Goal: Information Seeking & Learning: Learn about a topic

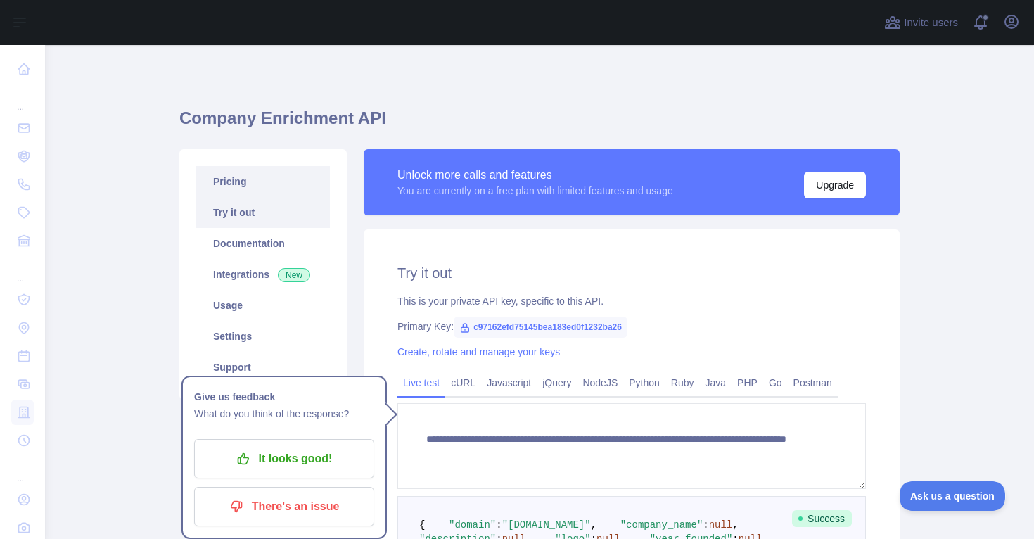
click at [256, 184] on link "Pricing" at bounding box center [263, 181] width 134 height 31
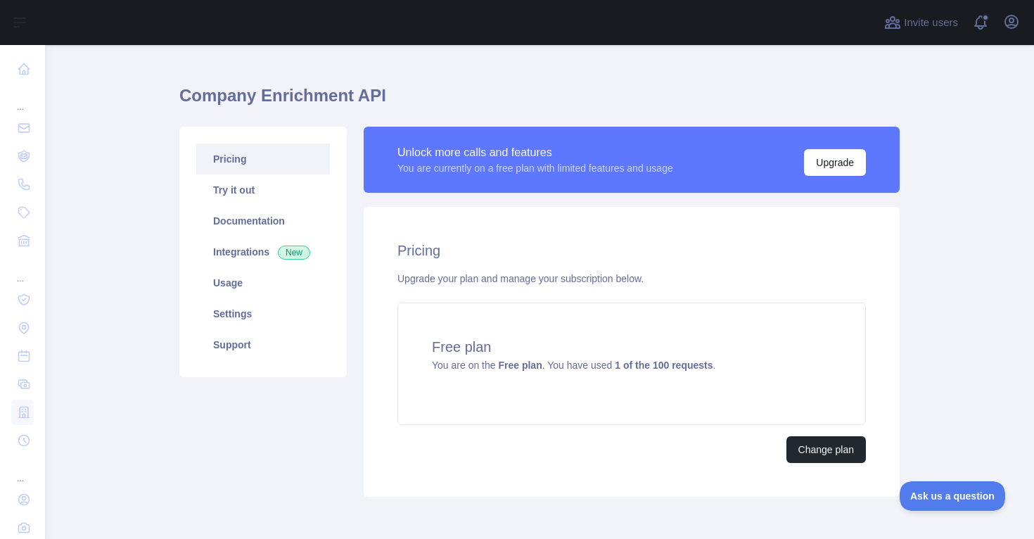
scroll to position [27, 0]
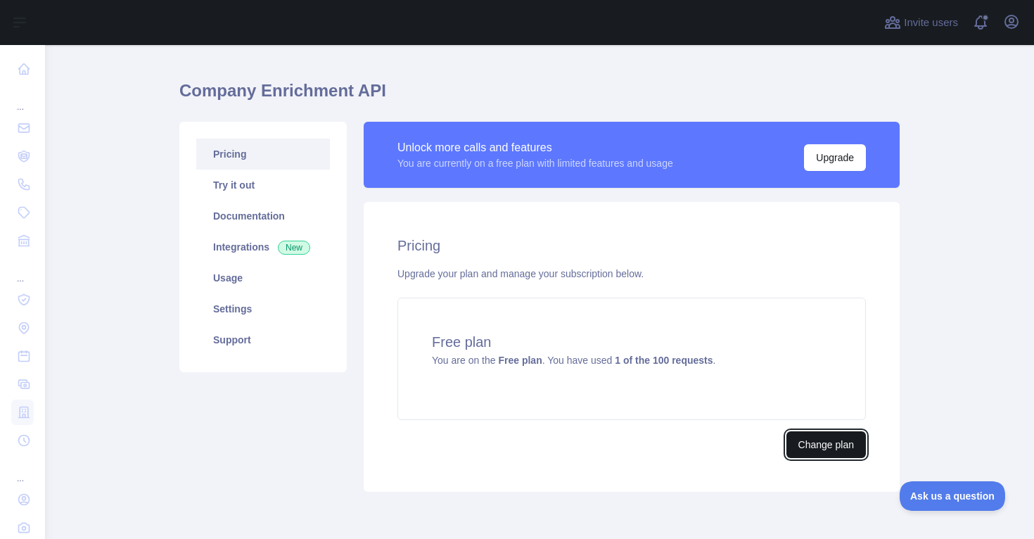
click at [799, 449] on button "Change plan" at bounding box center [827, 444] width 80 height 27
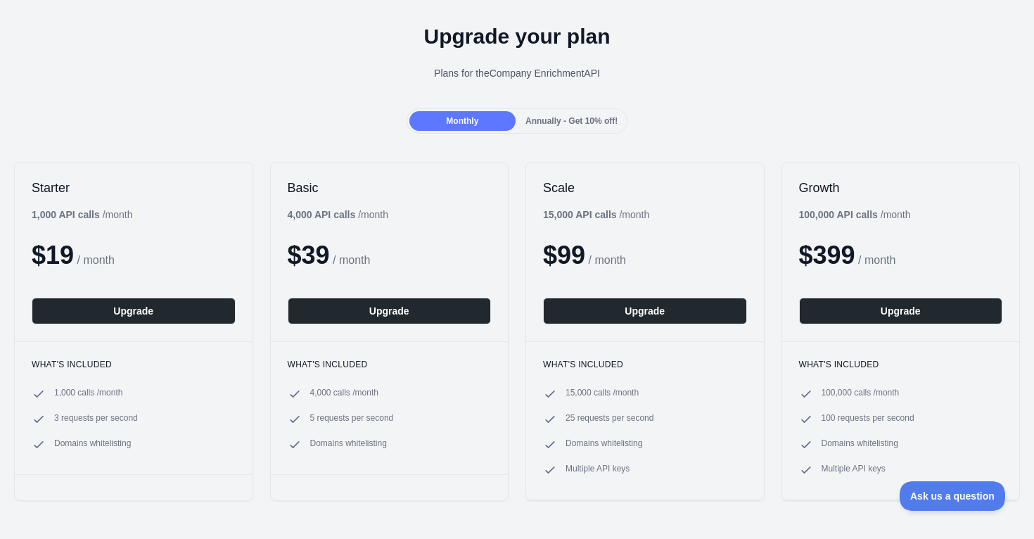
scroll to position [43, 0]
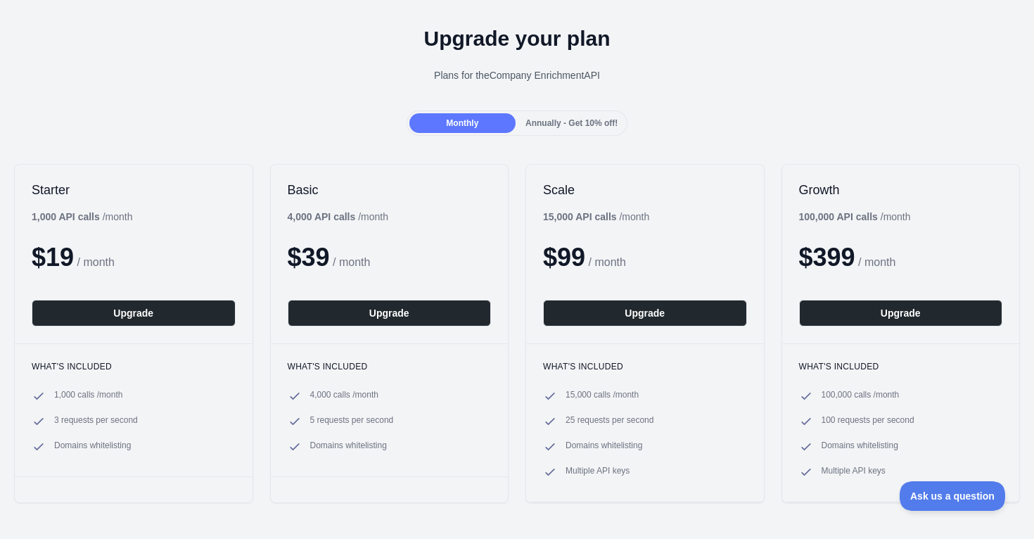
click at [559, 122] on span "Annually - Get 10% off!" at bounding box center [572, 123] width 92 height 10
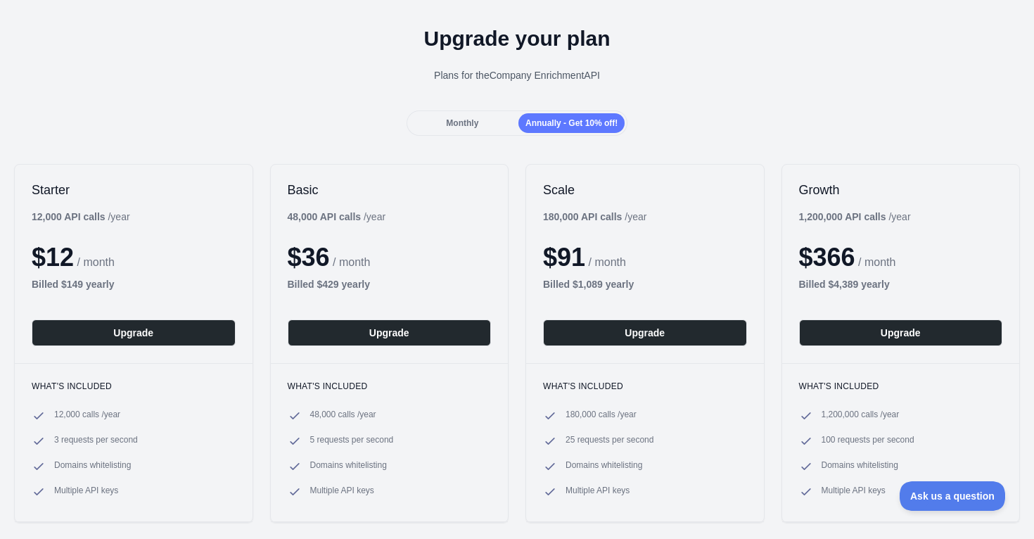
click at [474, 121] on span "Monthly" at bounding box center [462, 123] width 32 height 10
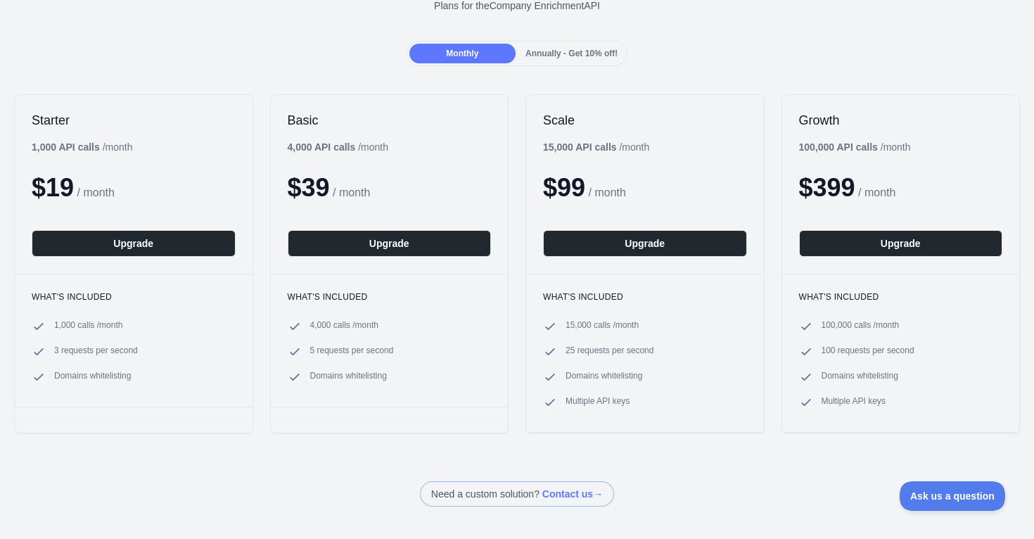
scroll to position [109, 0]
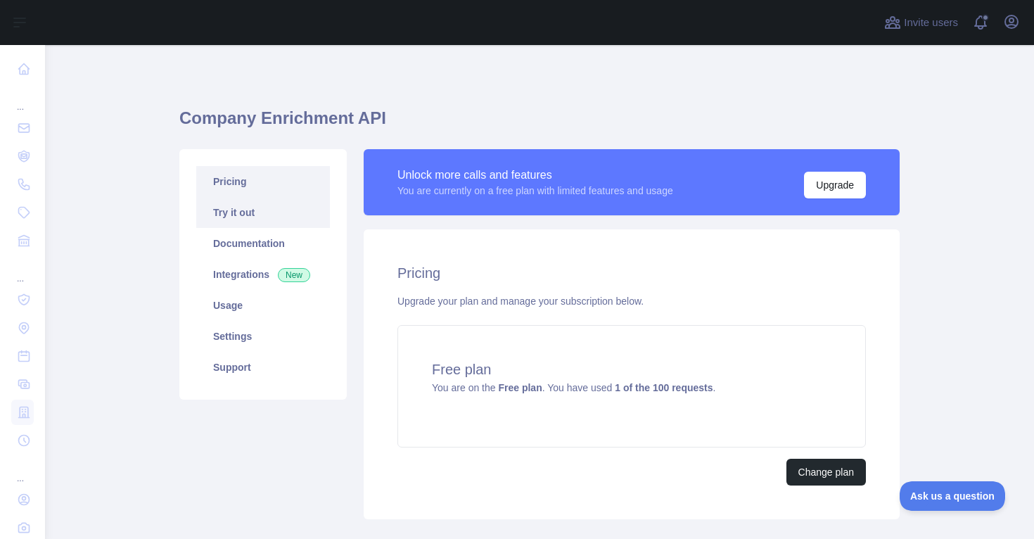
click at [243, 210] on link "Try it out" at bounding box center [263, 212] width 134 height 31
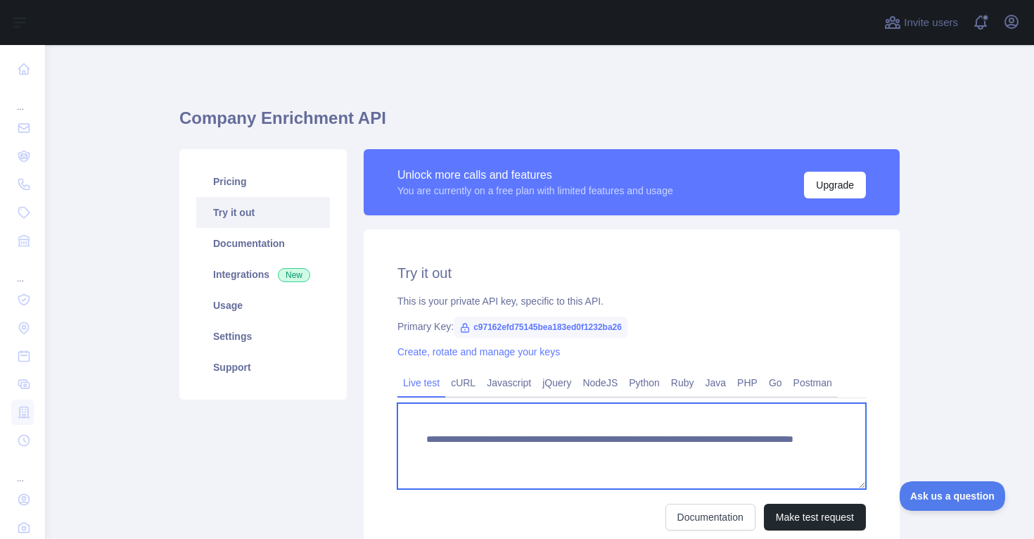
click at [712, 458] on textarea "**********" at bounding box center [632, 446] width 469 height 86
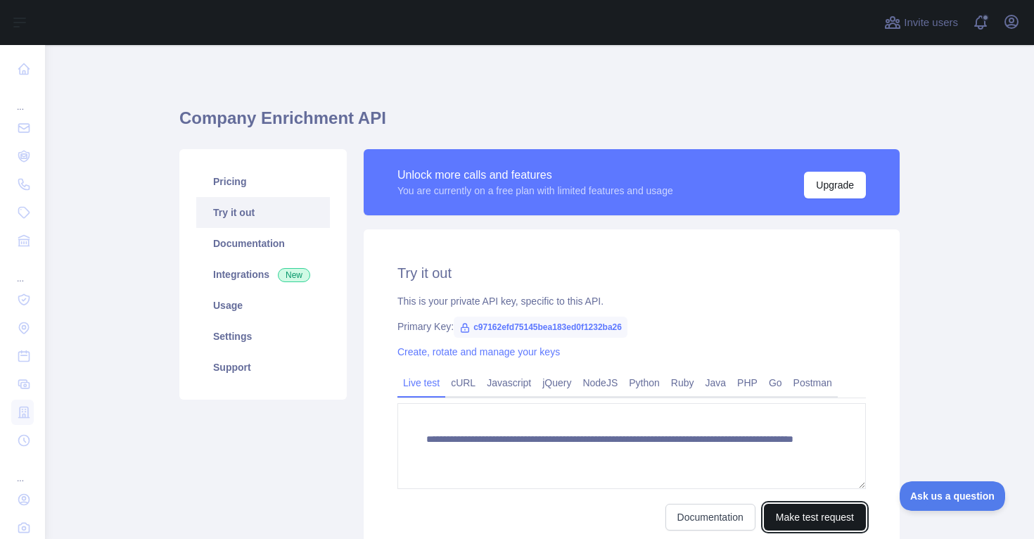
click at [792, 517] on button "Make test request" at bounding box center [815, 517] width 102 height 27
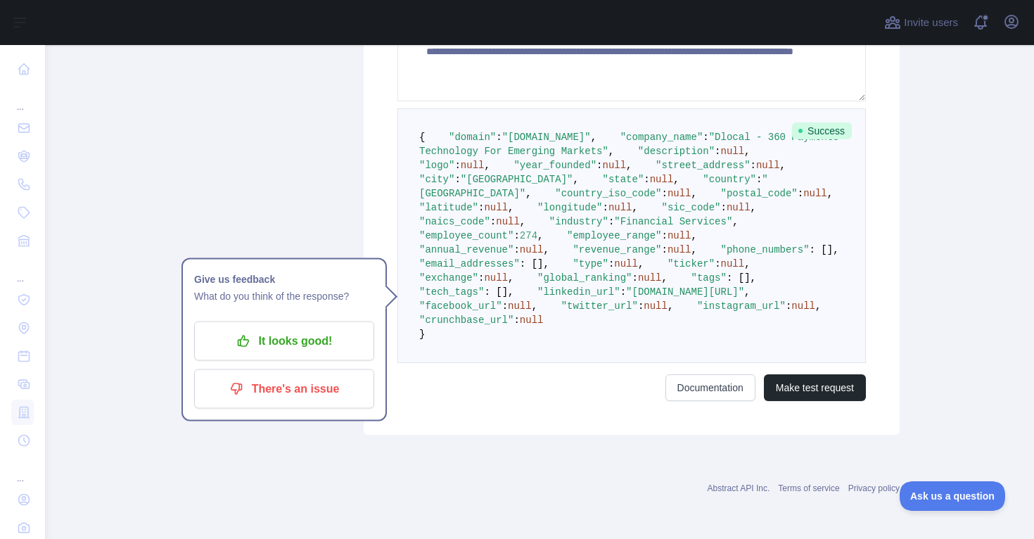
scroll to position [435, 0]
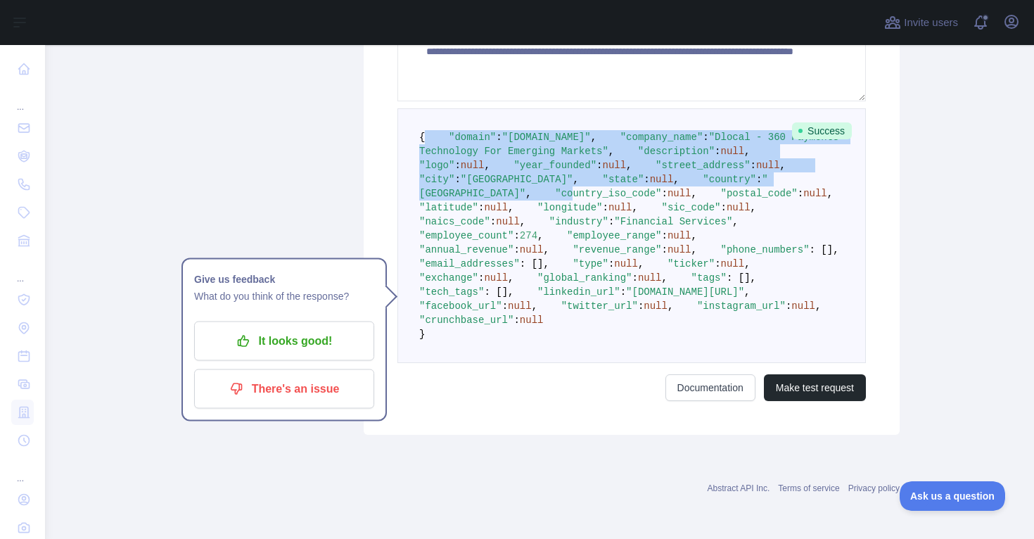
drag, startPoint x: 419, startPoint y: 97, endPoint x: 461, endPoint y: 241, distance: 150.3
click at [461, 241] on pre "{ "domain" : "[DOMAIN_NAME]" , "company_name" : "Dlocal - 360 Payments Technolo…" at bounding box center [632, 235] width 469 height 255
click at [638, 151] on span ""description"" at bounding box center [676, 151] width 77 height 11
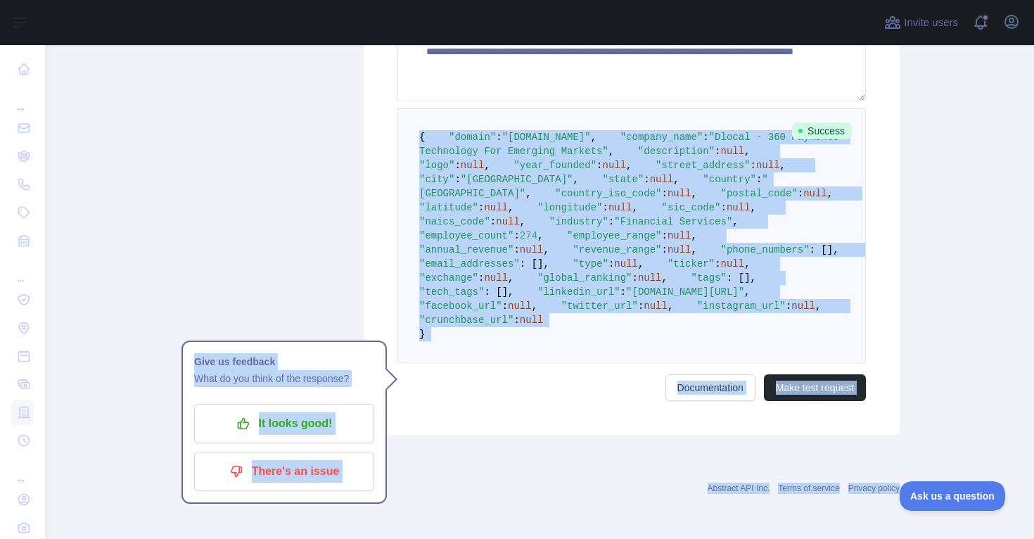
scroll to position [683, 0]
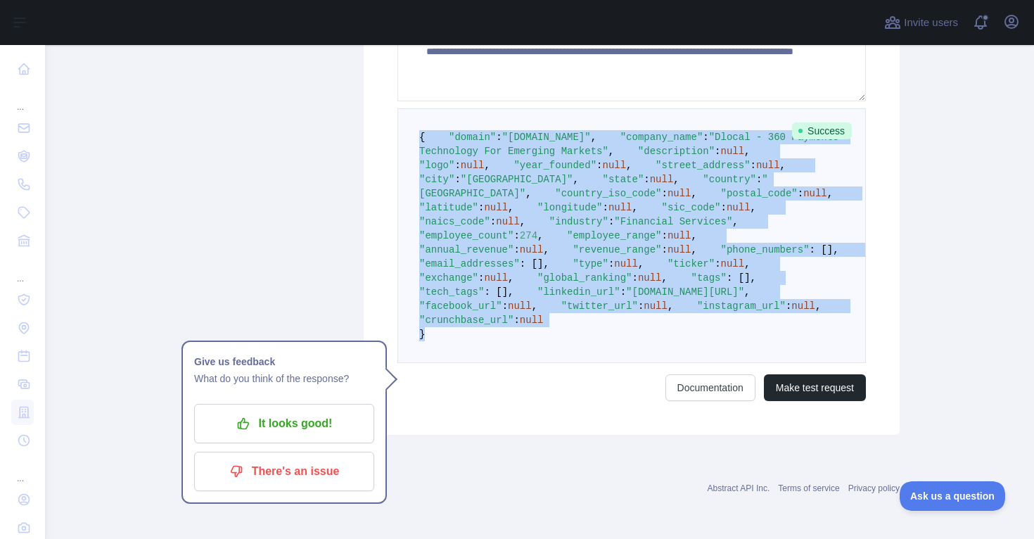
drag, startPoint x: 419, startPoint y: 88, endPoint x: 453, endPoint y: 327, distance: 241.6
click at [453, 328] on pre "{ "domain" : "[DOMAIN_NAME]" , "company_name" : "Dlocal - 360 Payments Technolo…" at bounding box center [632, 235] width 469 height 255
copy code "{ "domain" : "[DOMAIN_NAME]" , "company_name" : "Dlocal - 360 Payments Technolo…"
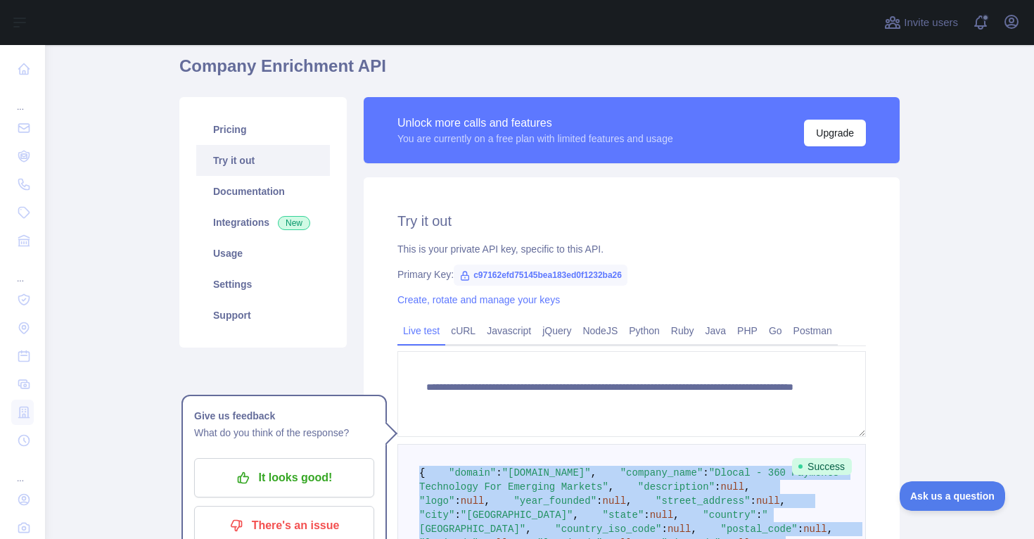
scroll to position [106, 0]
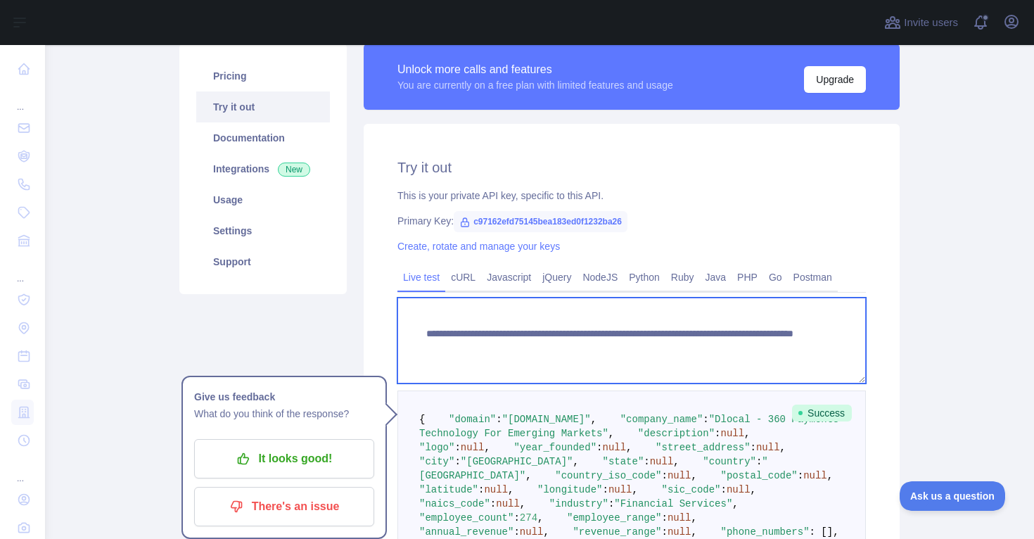
click at [702, 345] on textarea "**********" at bounding box center [632, 341] width 469 height 86
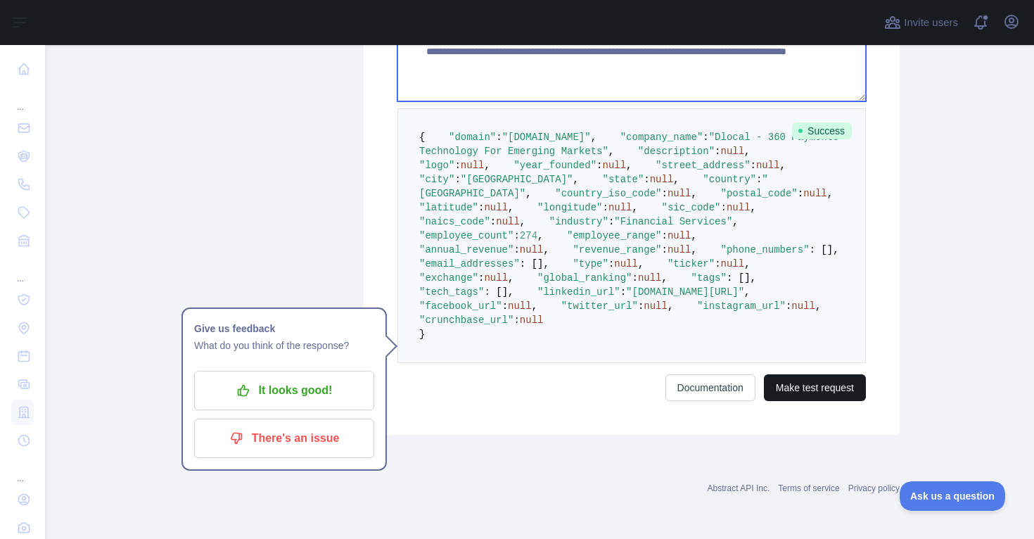
type textarea "**********"
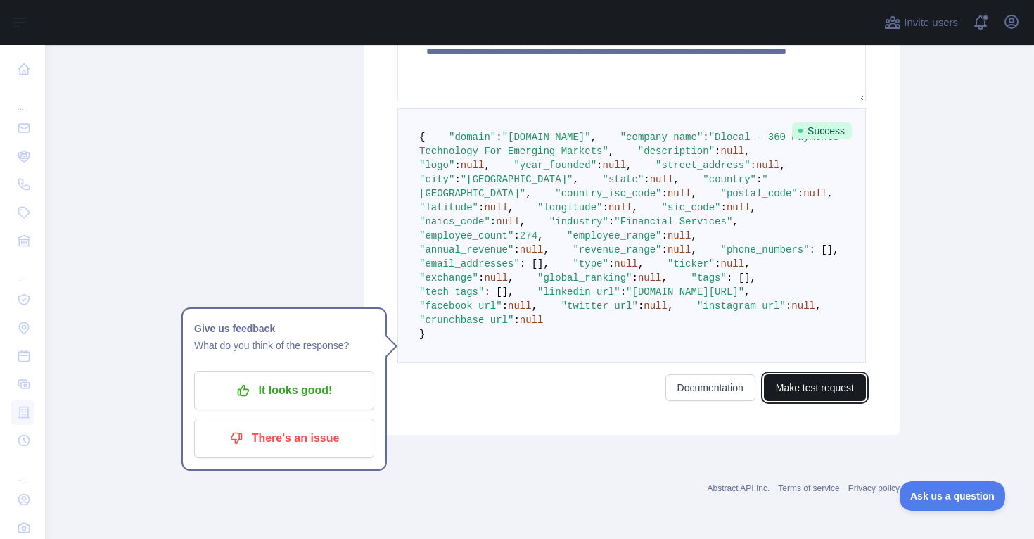
click at [797, 401] on button "Make test request" at bounding box center [815, 387] width 102 height 27
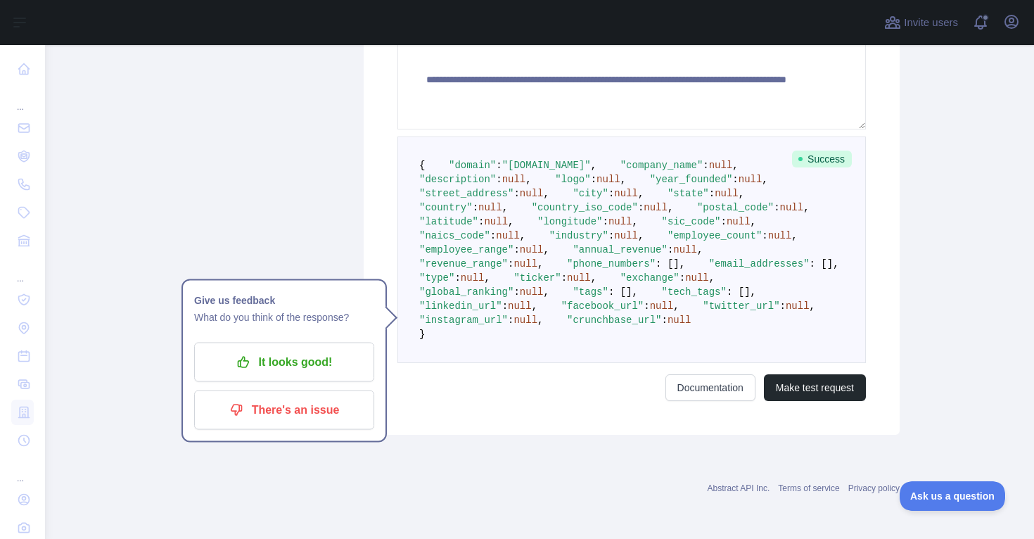
scroll to position [607, 0]
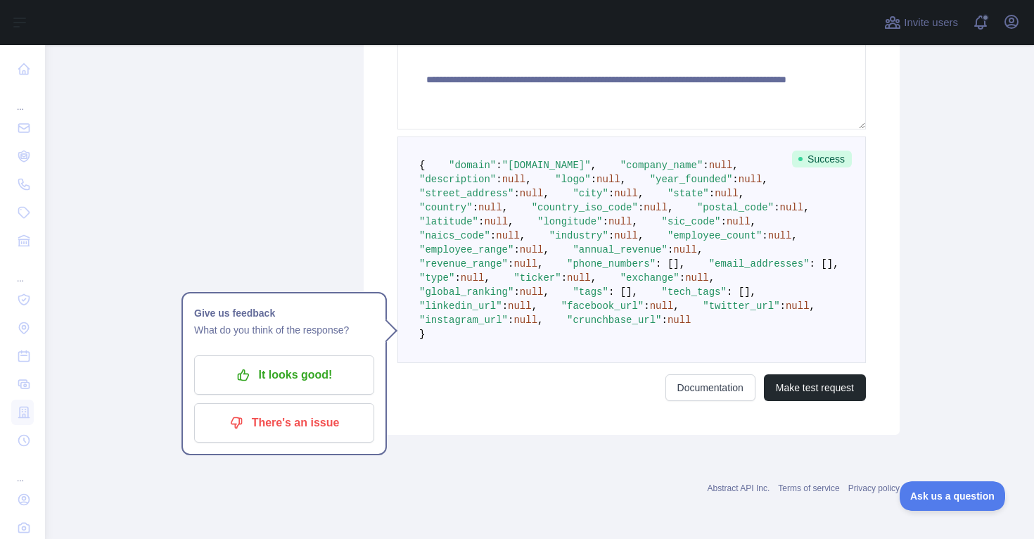
click at [567, 319] on pre "{ "domain" : "[DOMAIN_NAME]" , "company_name" : null , "description" : null , "…" at bounding box center [632, 250] width 469 height 227
click at [540, 346] on pre "{ "domain" : "[DOMAIN_NAME]" , "company_name" : null , "description" : null , "…" at bounding box center [632, 250] width 469 height 227
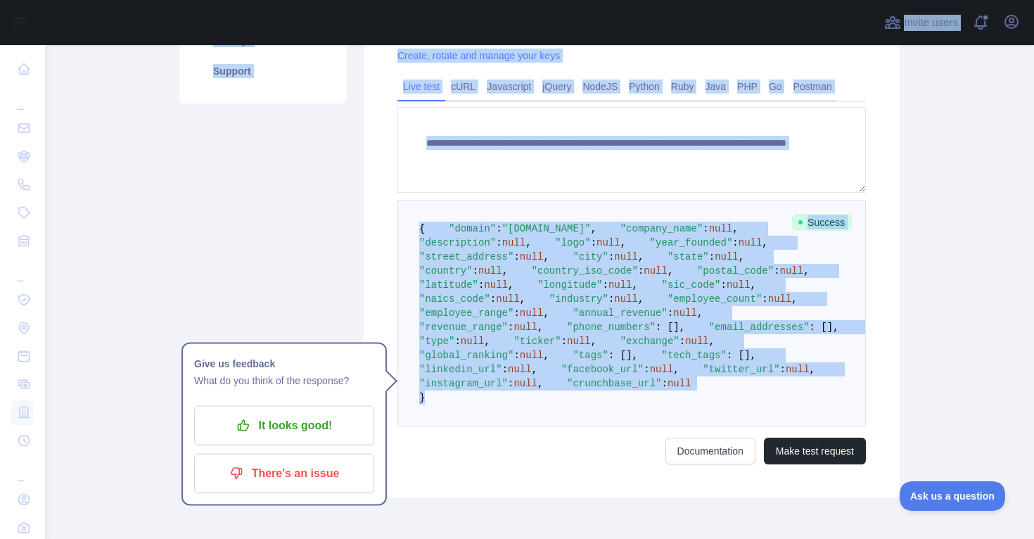
scroll to position [267, 0]
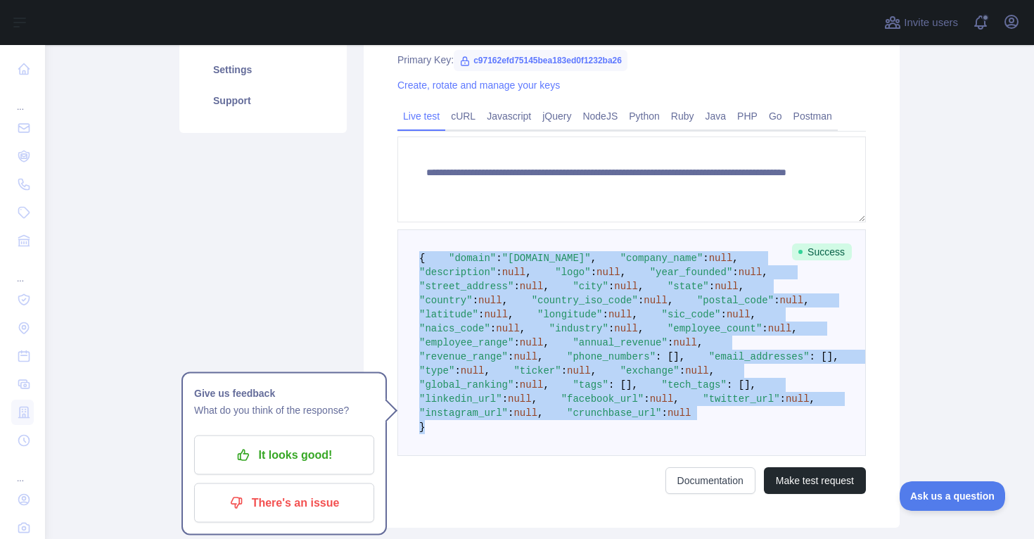
drag, startPoint x: 459, startPoint y: 406, endPoint x: 417, endPoint y: 260, distance: 152.2
click at [417, 260] on pre "{ "domain" : "[DOMAIN_NAME]" , "company_name" : null , "description" : null , "…" at bounding box center [632, 342] width 469 height 227
copy code "{ "domain" : "[DOMAIN_NAME]" , "company_name" : null , "description" : null , "…"
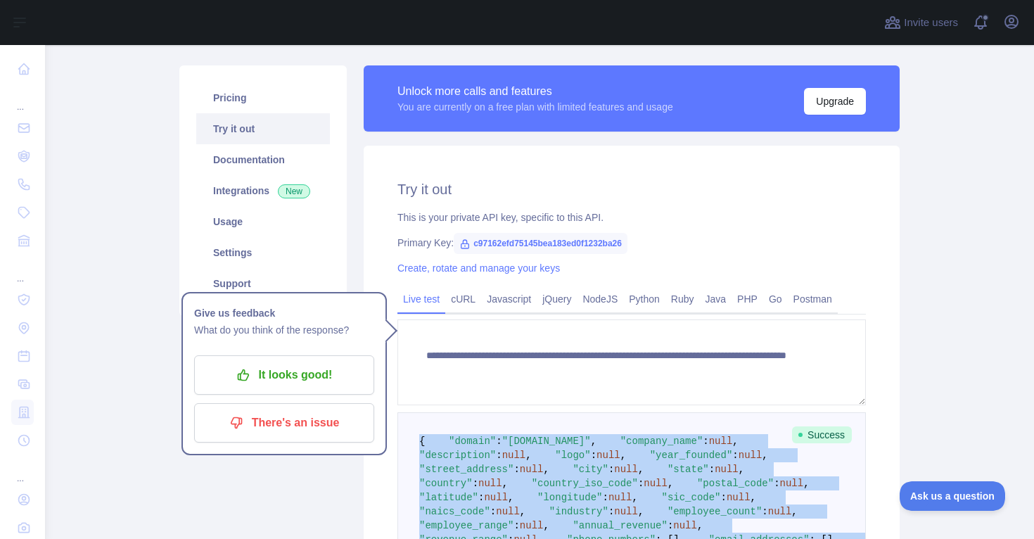
scroll to position [0, 0]
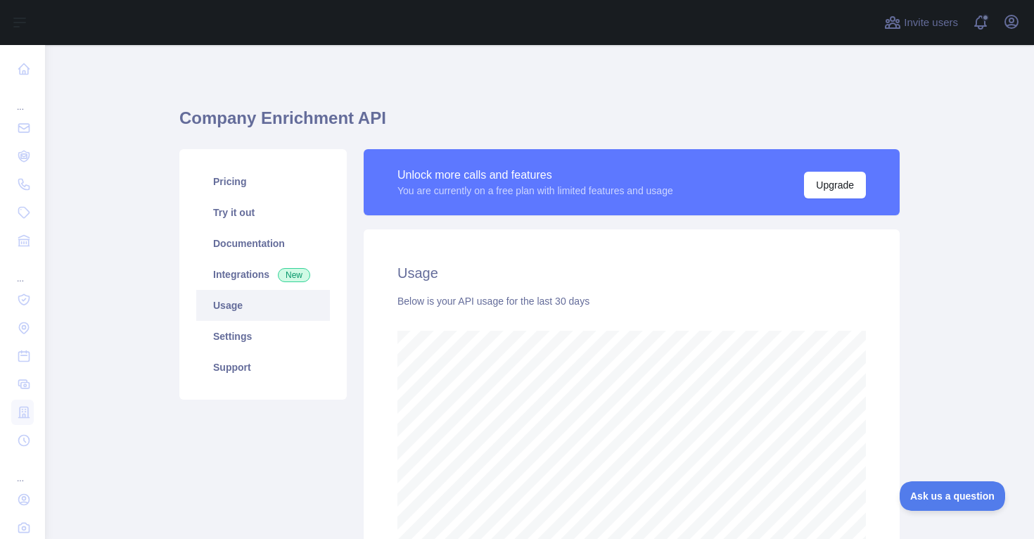
scroll to position [494, 989]
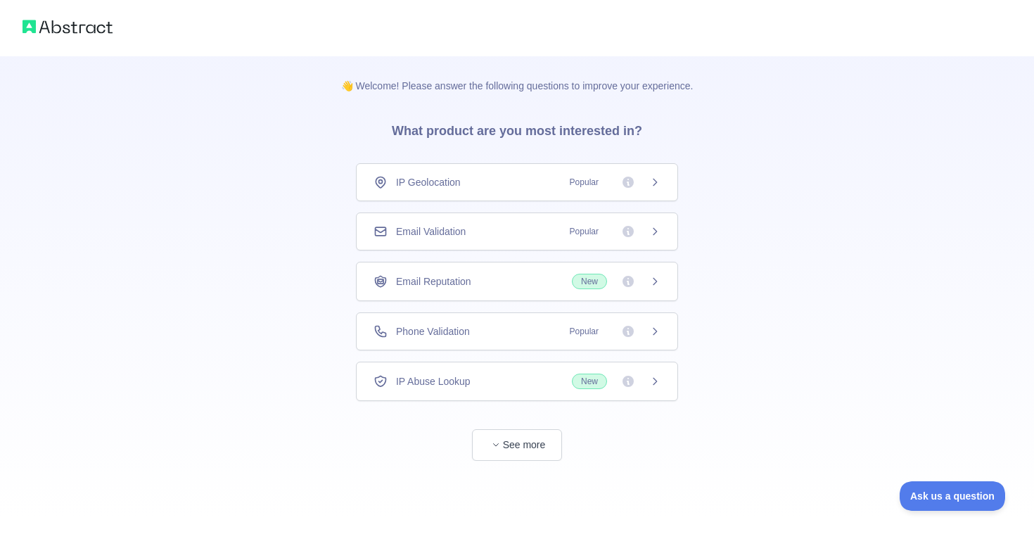
click at [654, 180] on icon at bounding box center [655, 182] width 11 height 11
click at [537, 452] on button "See more" at bounding box center [517, 445] width 90 height 32
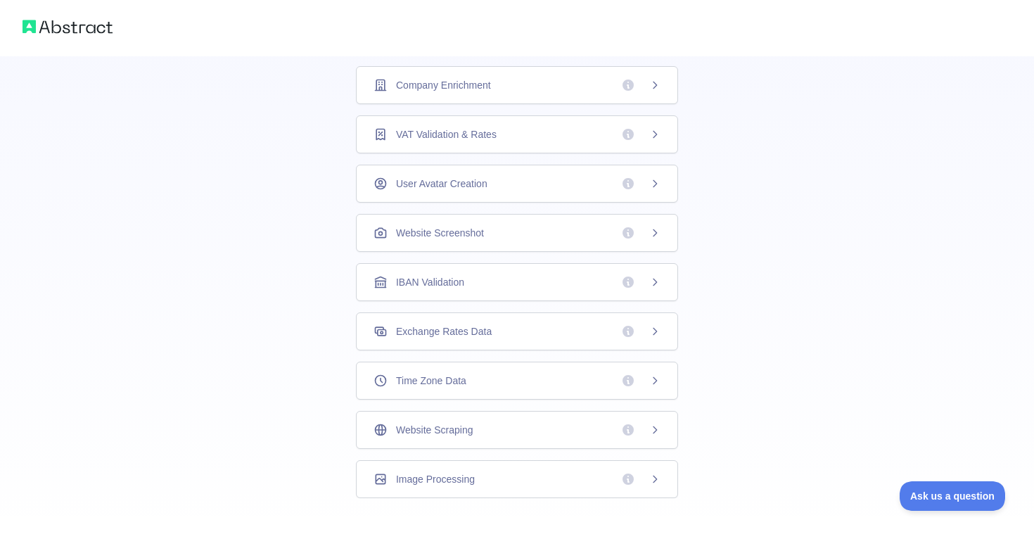
scroll to position [353, 0]
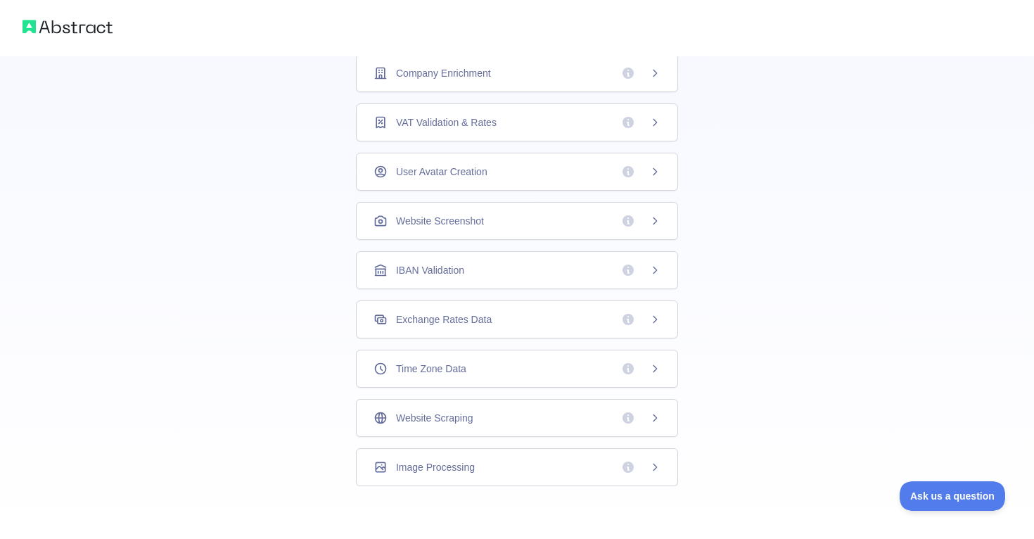
click at [507, 416] on div "Website Scraping" at bounding box center [517, 418] width 287 height 14
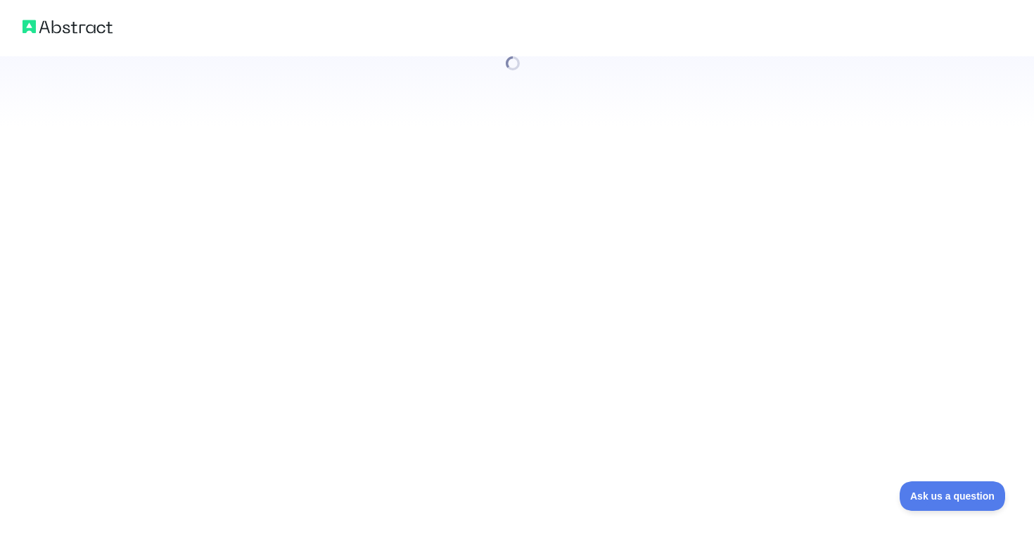
click at [657, 416] on div at bounding box center [517, 269] width 1034 height 539
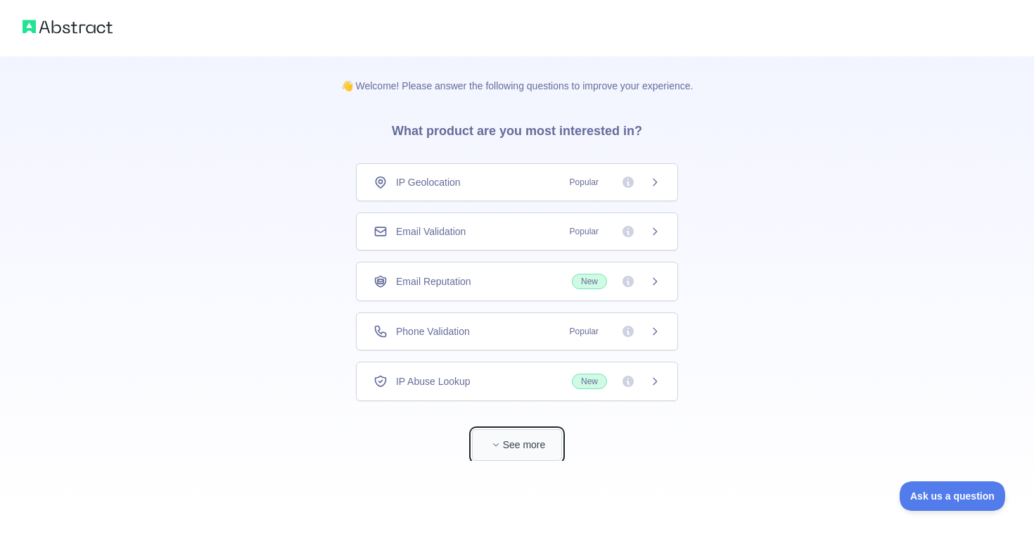
click at [494, 433] on button "See more" at bounding box center [517, 445] width 90 height 32
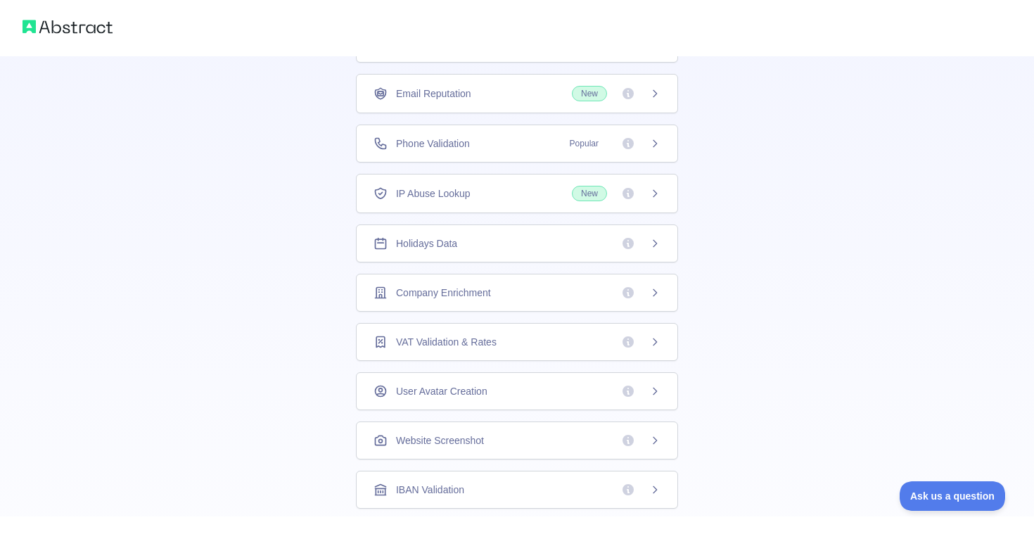
scroll to position [356, 0]
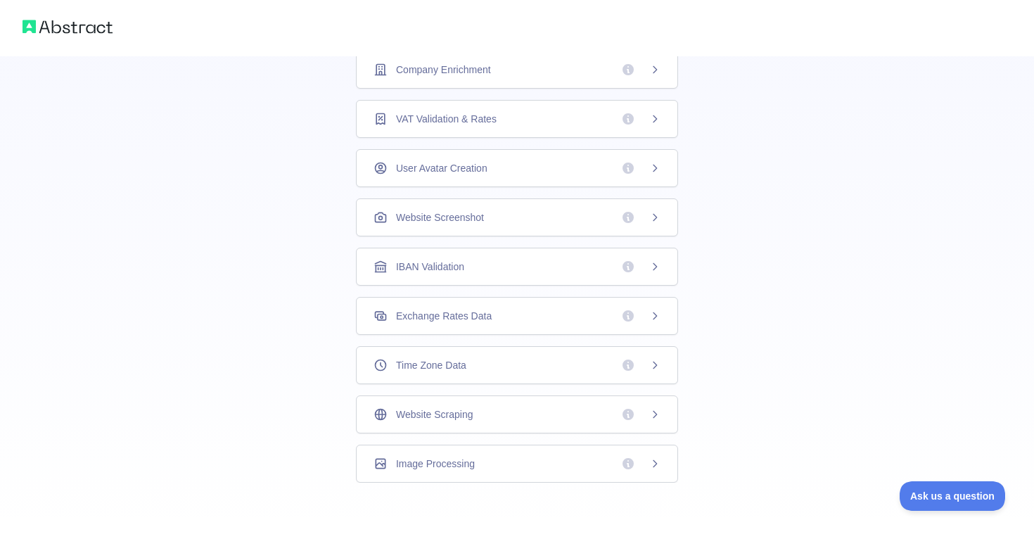
click at [658, 413] on icon at bounding box center [655, 414] width 11 height 11
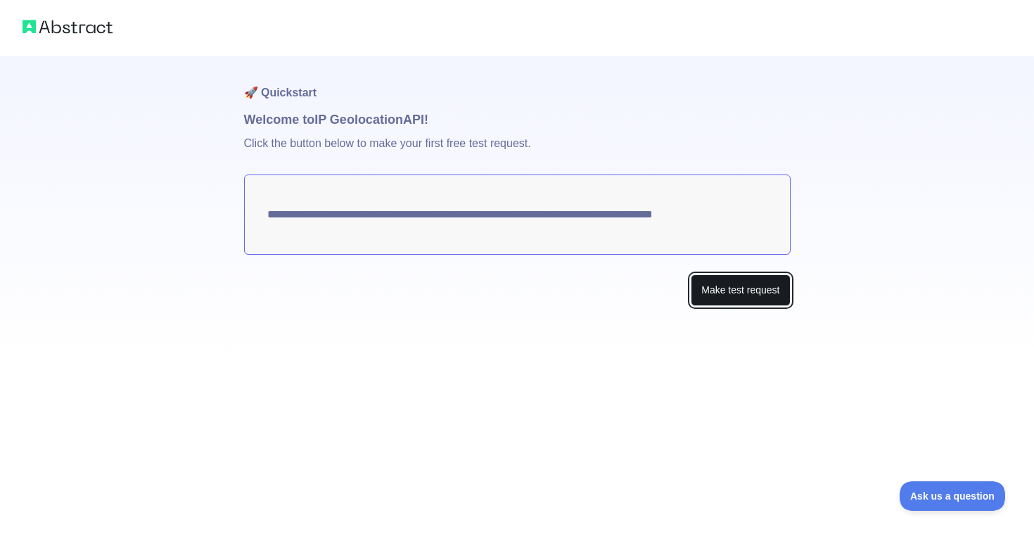
click at [726, 287] on button "Make test request" at bounding box center [740, 290] width 99 height 32
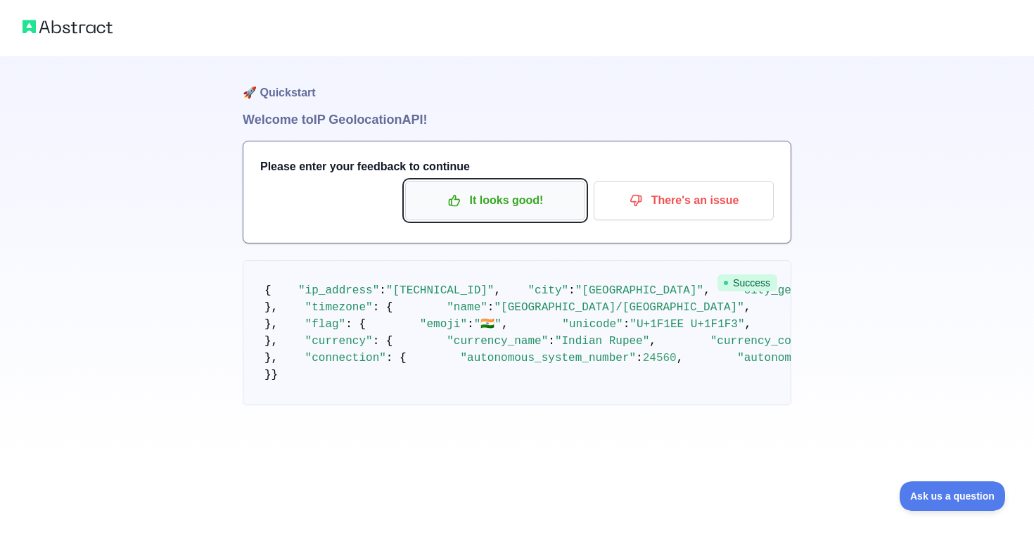
click at [550, 200] on p "It looks good!" at bounding box center [495, 201] width 159 height 24
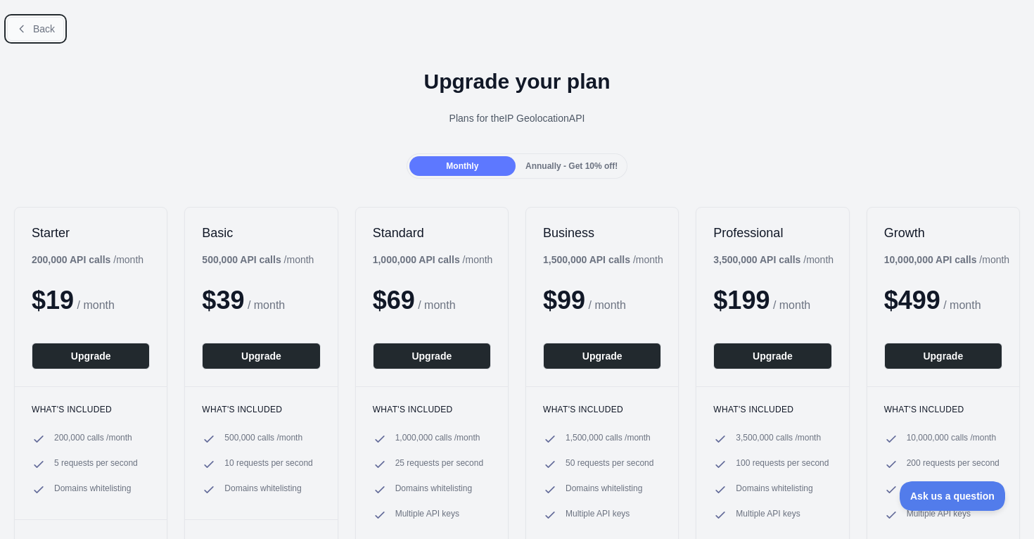
click at [44, 33] on span "Back" at bounding box center [44, 28] width 22 height 11
